Goal: Information Seeking & Learning: Understand process/instructions

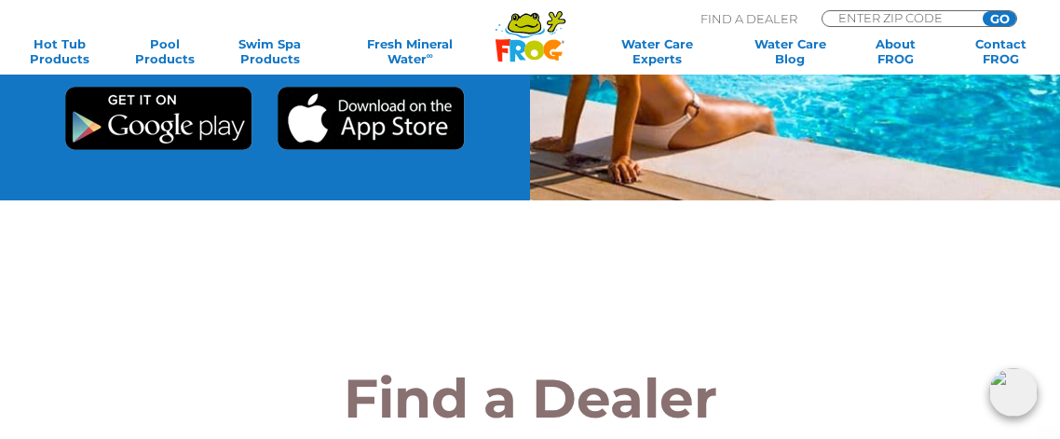
scroll to position [1412, 0]
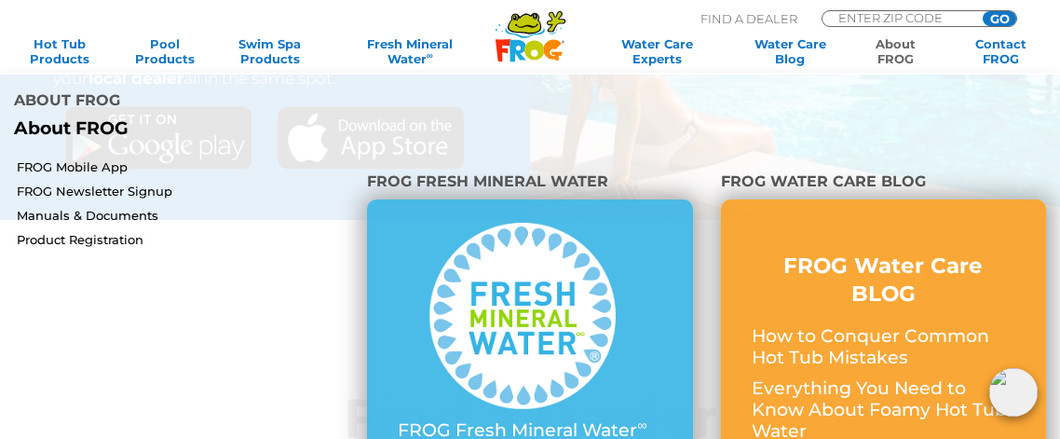
click at [891, 55] on link "About FROG" at bounding box center [895, 51] width 82 height 30
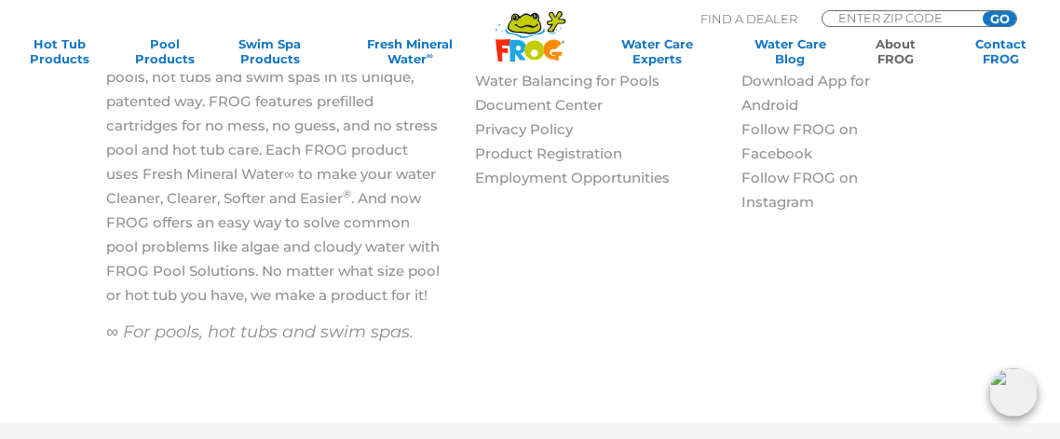
scroll to position [3005, 0]
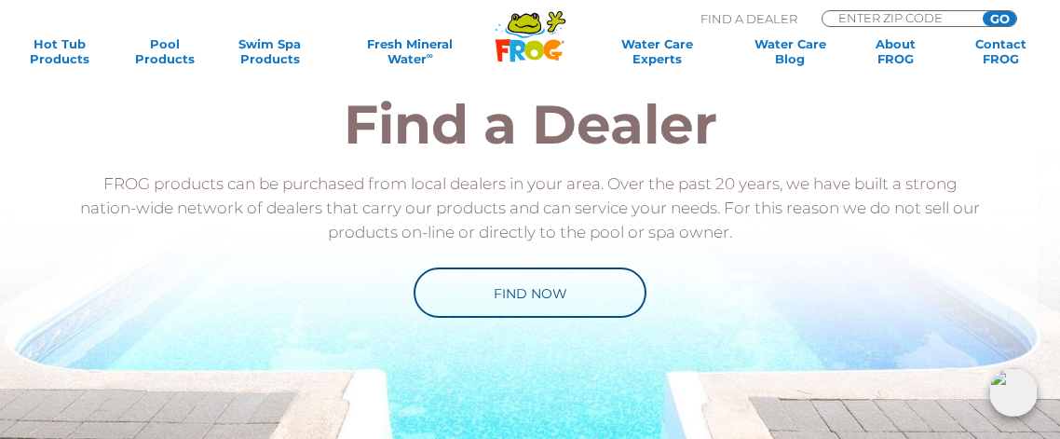
scroll to position [1859, 0]
